Goal: Information Seeking & Learning: Learn about a topic

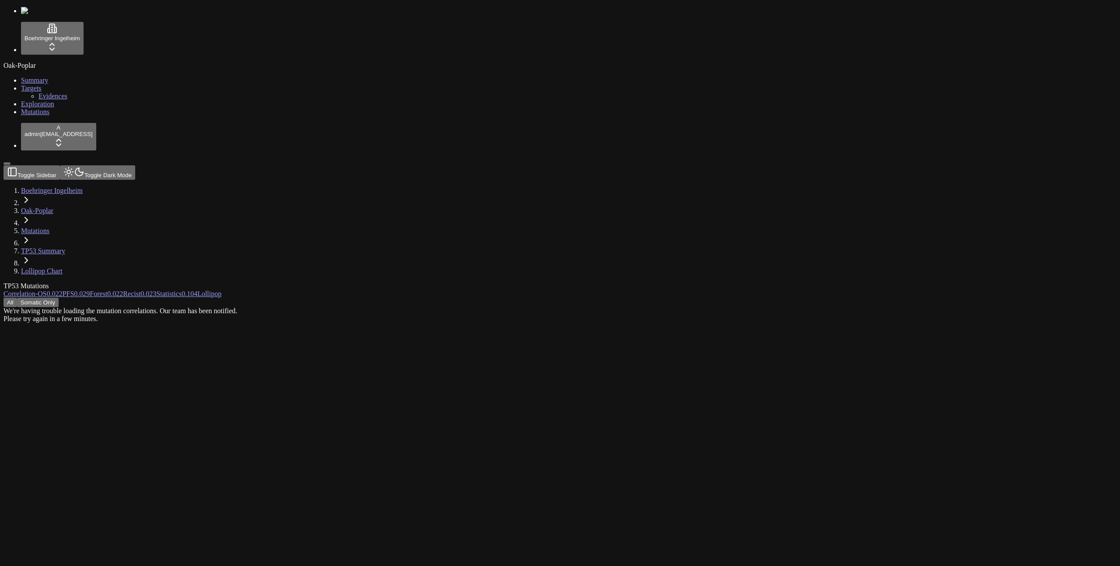
click at [439, 282] on div "TP53 Mutations Correlation - OS 0.022 PFS 0.029 Forest 0.022 Recist 0.023 Stati…" at bounding box center [518, 302] width 1029 height 41
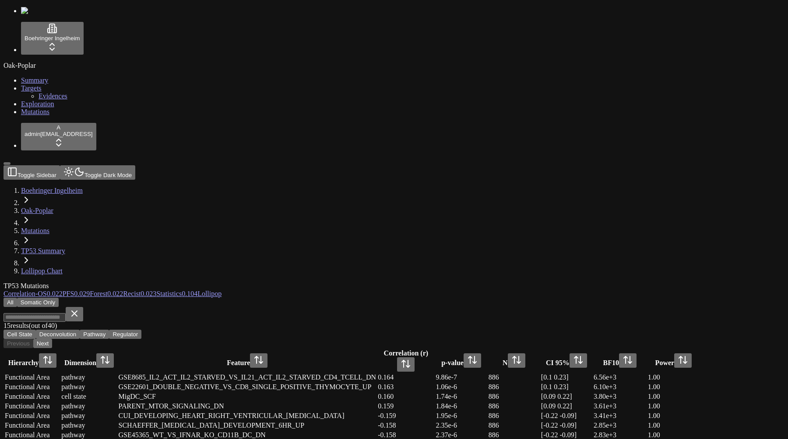
click at [324, 298] on div "All Somatic Only" at bounding box center [352, 302] width 697 height 9
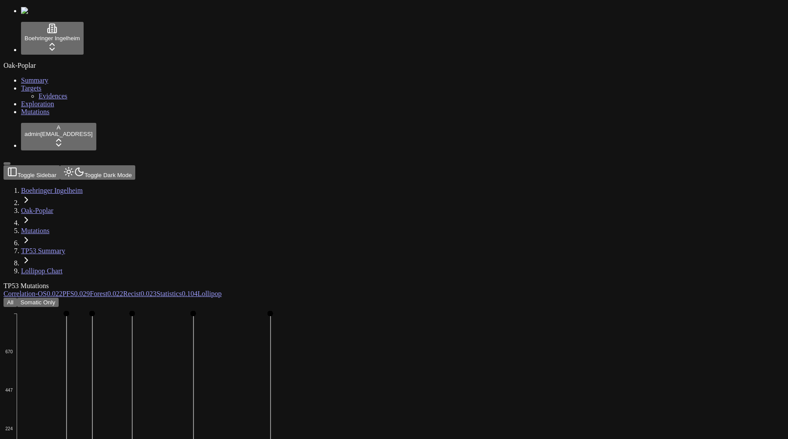
click at [59, 298] on button "Somatic Only" at bounding box center [38, 302] width 42 height 9
click at [17, 298] on button "All" at bounding box center [11, 302] width 14 height 9
click at [59, 298] on button "Somatic Only" at bounding box center [38, 302] width 42 height 9
click at [243, 282] on div "TP53 Mutations" at bounding box center [352, 286] width 697 height 8
click at [49, 227] on link "Mutations" at bounding box center [35, 230] width 28 height 7
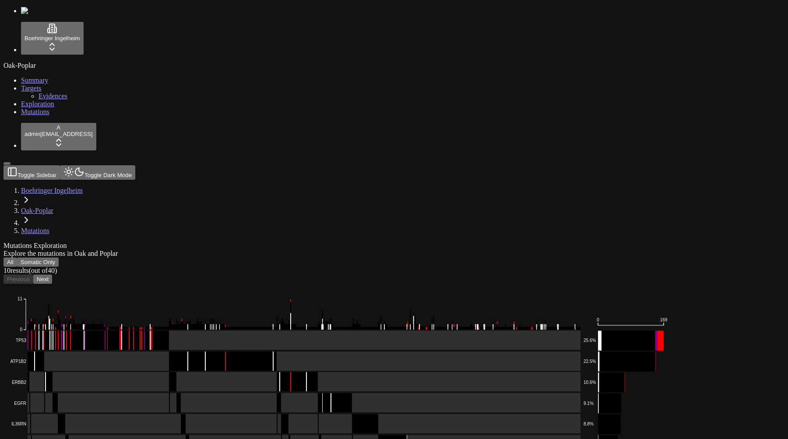
click at [252, 250] on div "Explore the mutations in Oak and Poplar" at bounding box center [352, 254] width 697 height 8
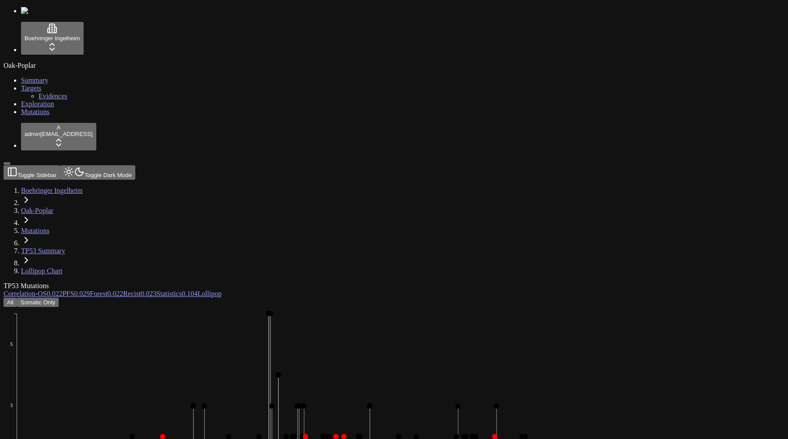
click at [49, 227] on link "Mutations" at bounding box center [35, 230] width 28 height 7
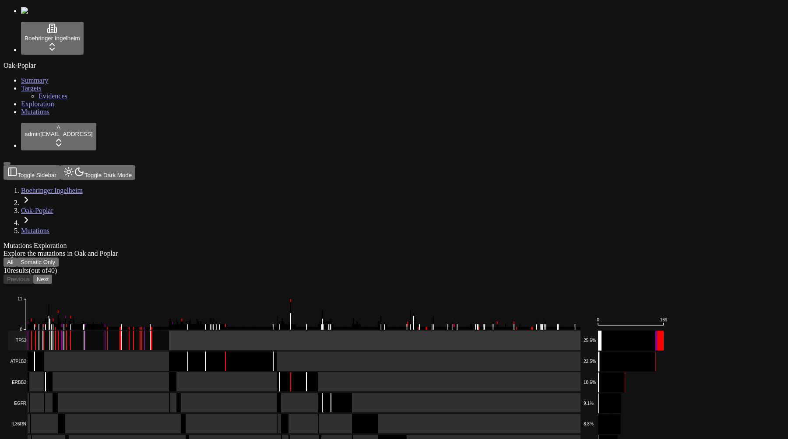
click at [237, 331] on rect at bounding box center [294, 341] width 572 height 20
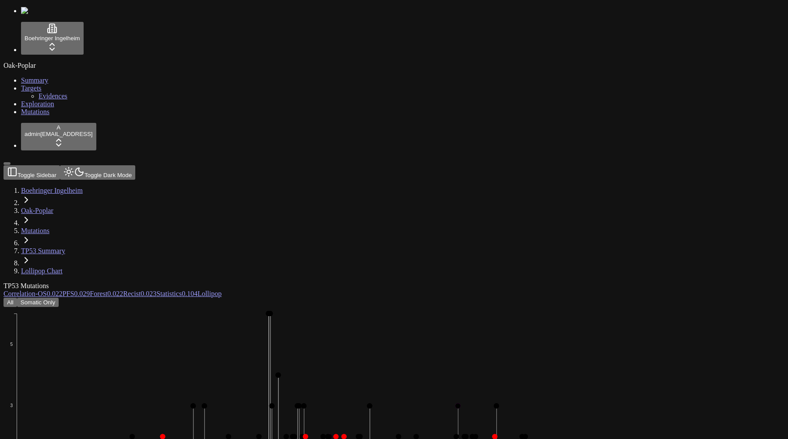
click at [63, 290] on span "0.022" at bounding box center [55, 293] width 16 height 7
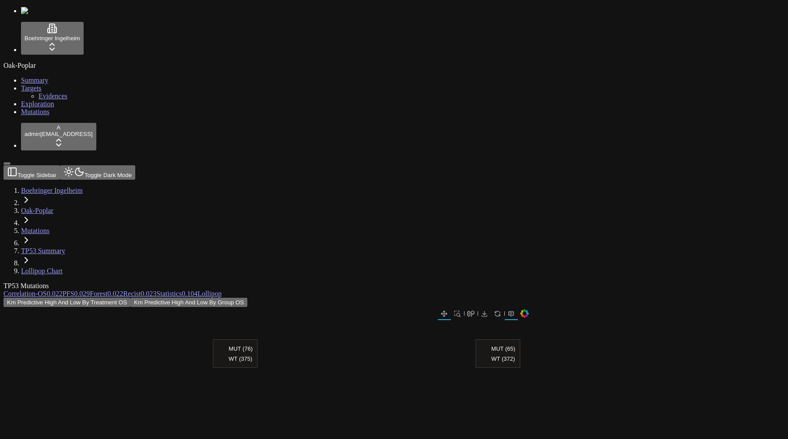
click at [38, 290] on link "Correlation -" at bounding box center [21, 293] width 34 height 7
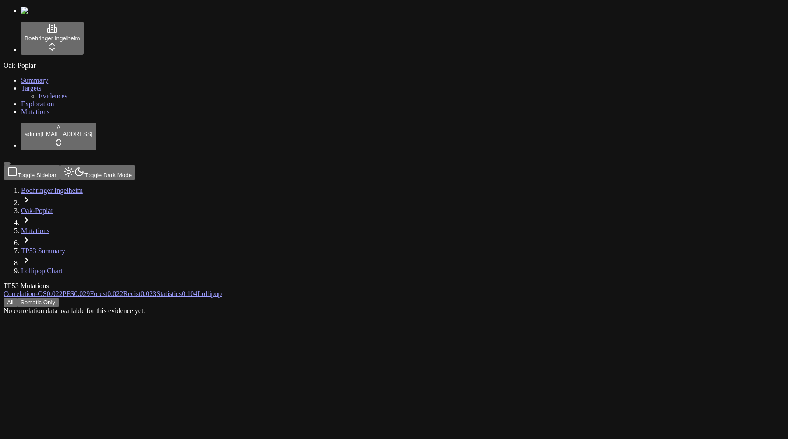
click at [124, 298] on div "All Somatic Only No correlation data available for this evidence yet." at bounding box center [352, 306] width 697 height 17
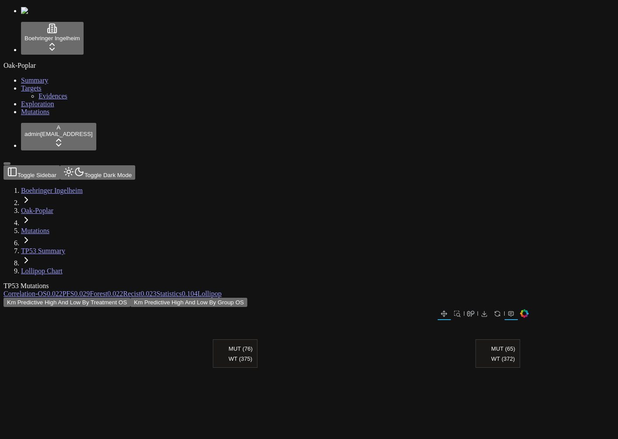
click at [60, 165] on button "Toggle Sidebar" at bounding box center [32, 172] width 56 height 14
click at [316, 307] on div at bounding box center [266, 313] width 525 height 13
click at [49, 227] on link "Mutations" at bounding box center [35, 230] width 28 height 7
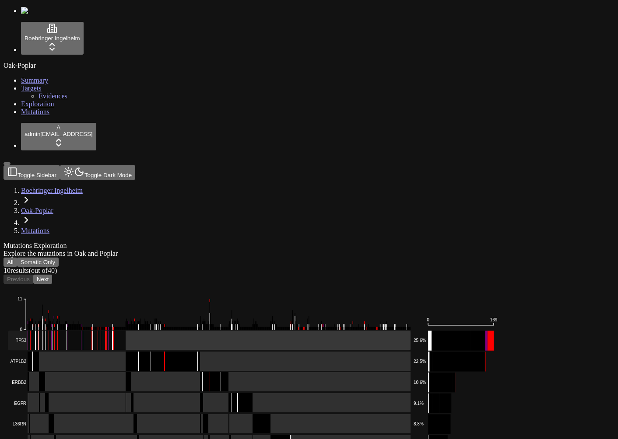
click at [206, 331] on rect at bounding box center [209, 341] width 403 height 20
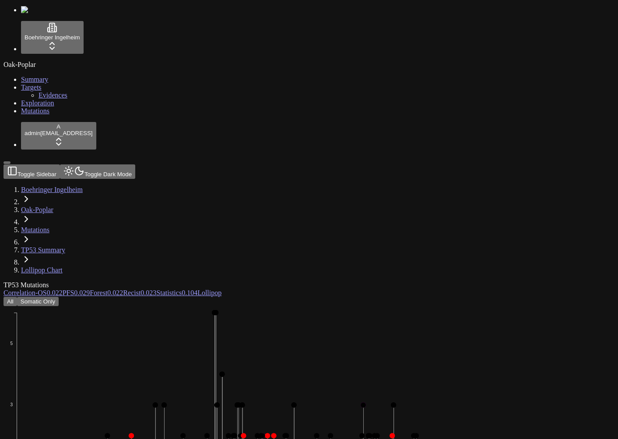
scroll to position [1, 20]
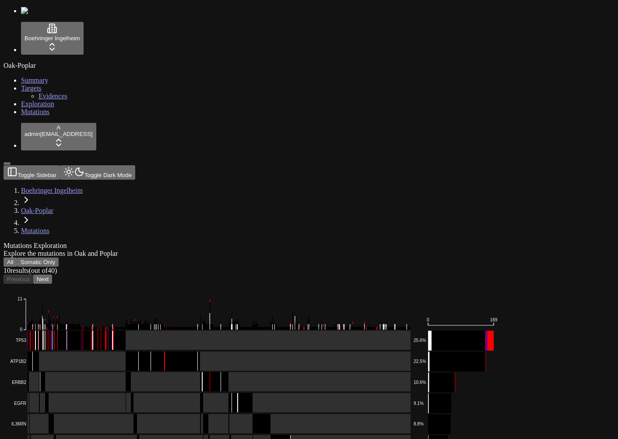
click at [66, 116] on div "Oak-Poplar Summary Targets Evidences Exploration Mutations" at bounding box center [309, 89] width 611 height 54
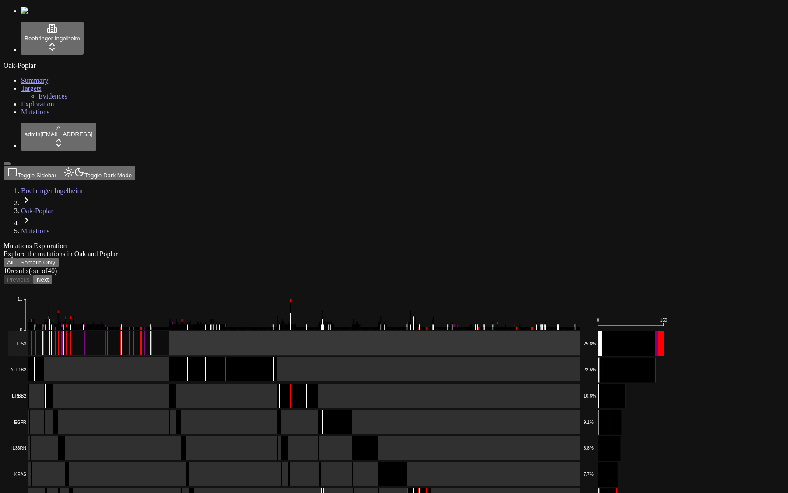
click at [161, 331] on rect at bounding box center [294, 343] width 572 height 25
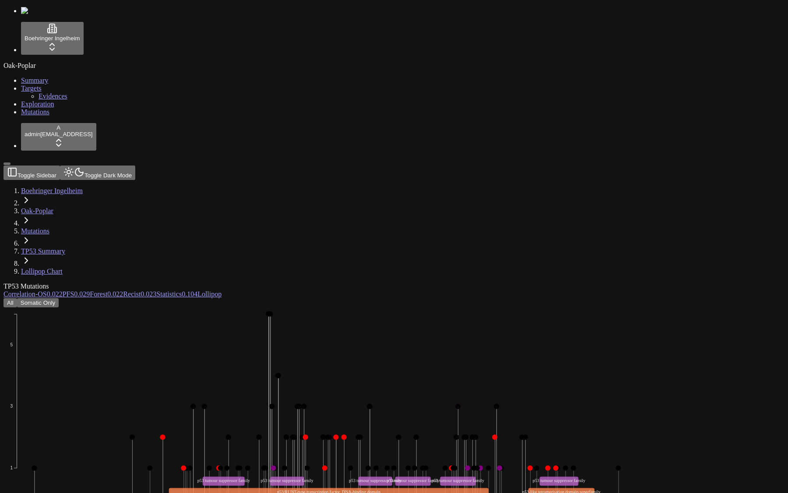
click at [53, 116] on div "Oak-Poplar Summary Targets Evidences Exploration Mutations" at bounding box center [394, 89] width 781 height 54
click at [46, 116] on div "Oak-Poplar Summary Targets Evidences Exploration Mutations" at bounding box center [394, 89] width 781 height 54
